Goal: Task Accomplishment & Management: Use online tool/utility

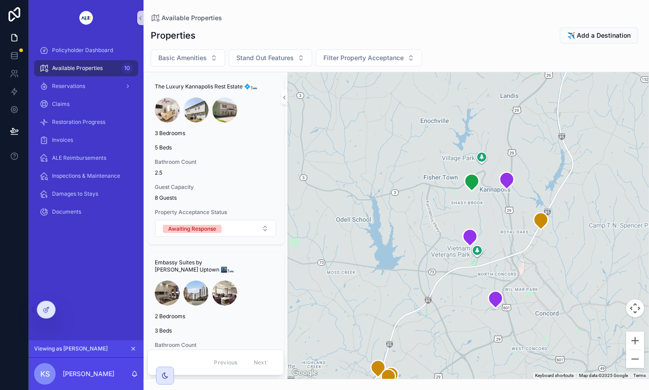
click at [491, 206] on div "scrollable content" at bounding box center [467, 225] width 361 height 306
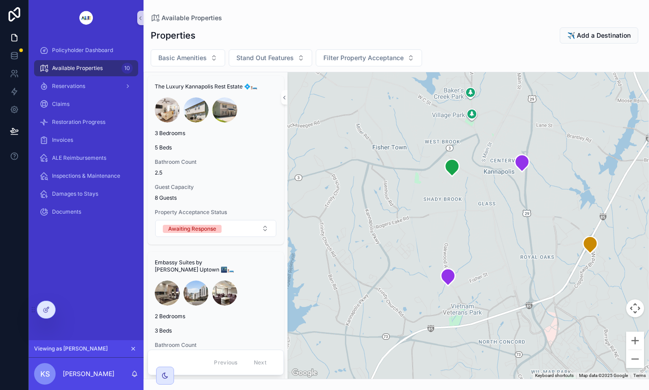
click at [491, 194] on div "scrollable content" at bounding box center [467, 225] width 361 height 306
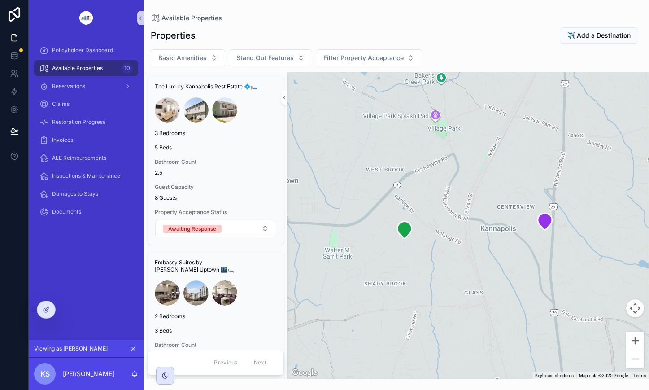
drag, startPoint x: 489, startPoint y: 173, endPoint x: 481, endPoint y: 254, distance: 81.1
click at [481, 254] on div "scrollable content" at bounding box center [467, 225] width 361 height 306
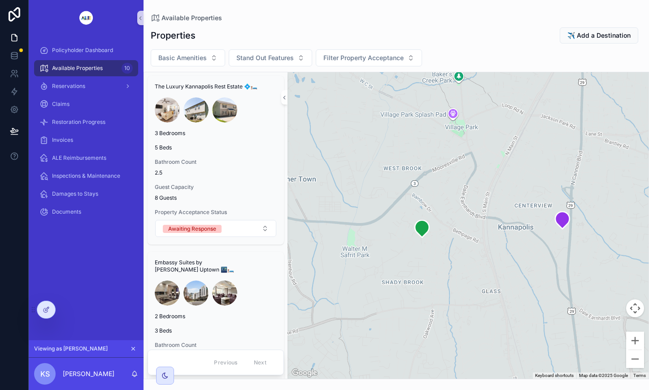
drag, startPoint x: 496, startPoint y: 262, endPoint x: 489, endPoint y: 251, distance: 12.8
click at [489, 251] on div "scrollable content" at bounding box center [467, 225] width 361 height 306
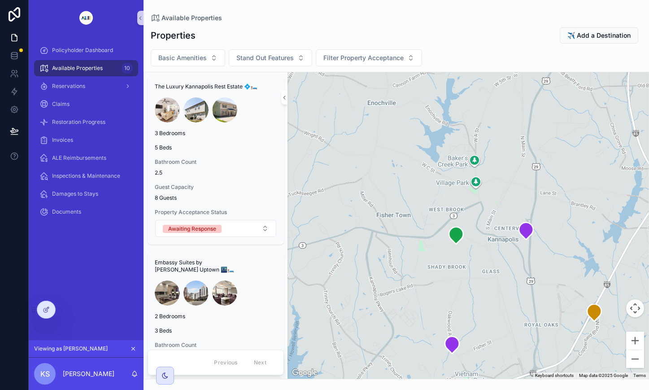
click at [554, 238] on div "scrollable content" at bounding box center [467, 225] width 361 height 306
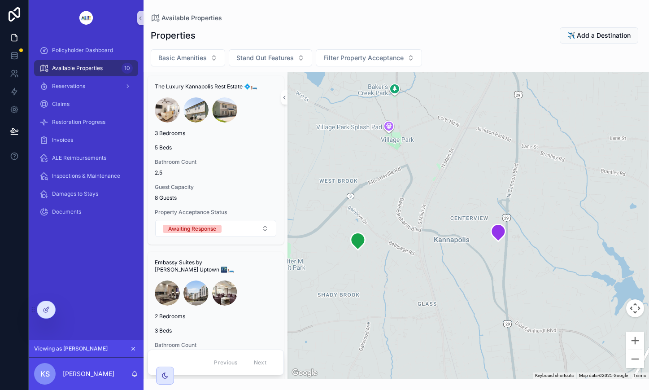
click at [541, 236] on div "scrollable content" at bounding box center [467, 225] width 361 height 306
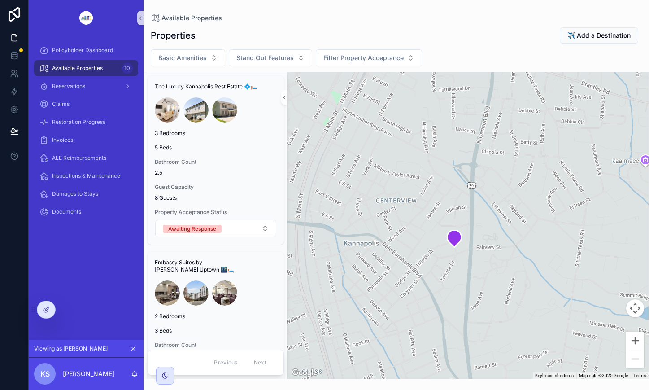
click at [508, 242] on div "scrollable content" at bounding box center [467, 225] width 361 height 306
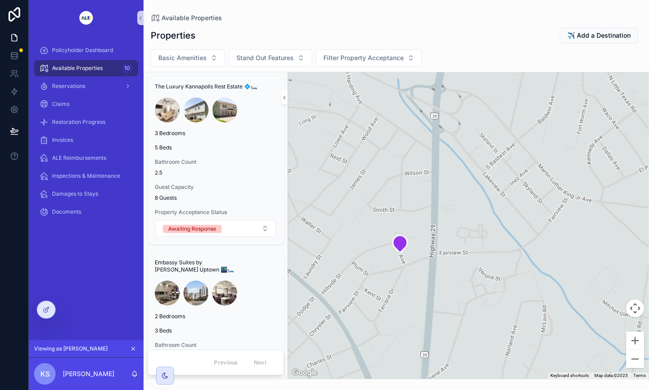
click at [419, 263] on div "scrollable content" at bounding box center [467, 225] width 361 height 306
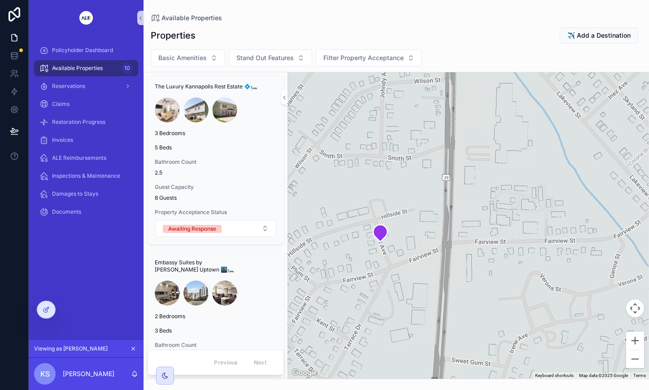
click at [387, 260] on div "scrollable content" at bounding box center [467, 225] width 361 height 306
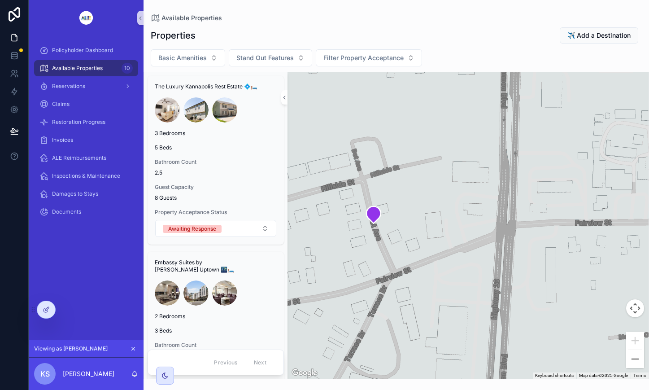
click at [342, 159] on div "scrollable content" at bounding box center [467, 225] width 361 height 306
